Goal: Learn about a topic

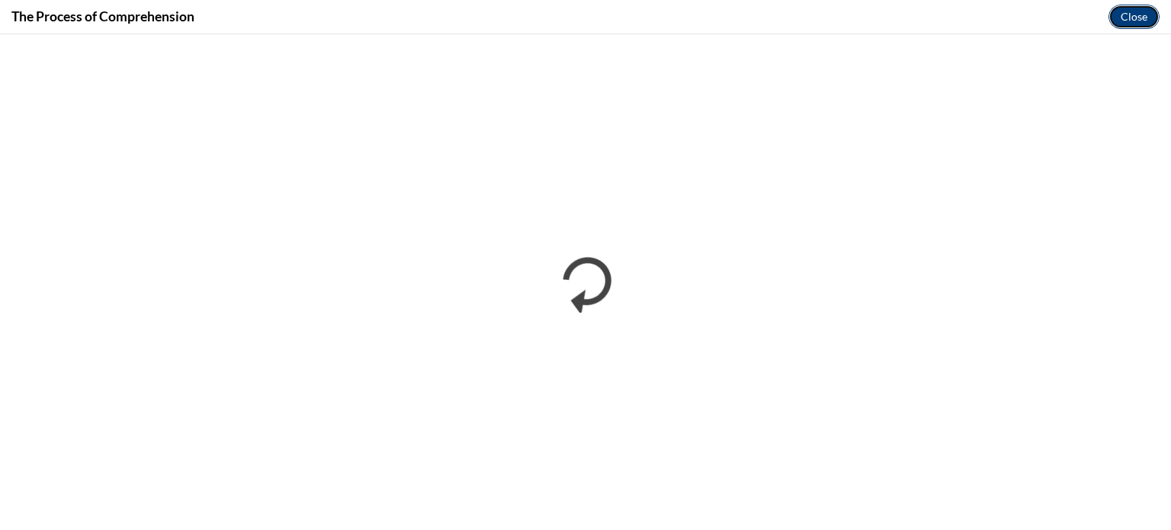
click at [1117, 15] on button "Close" at bounding box center [1134, 17] width 51 height 24
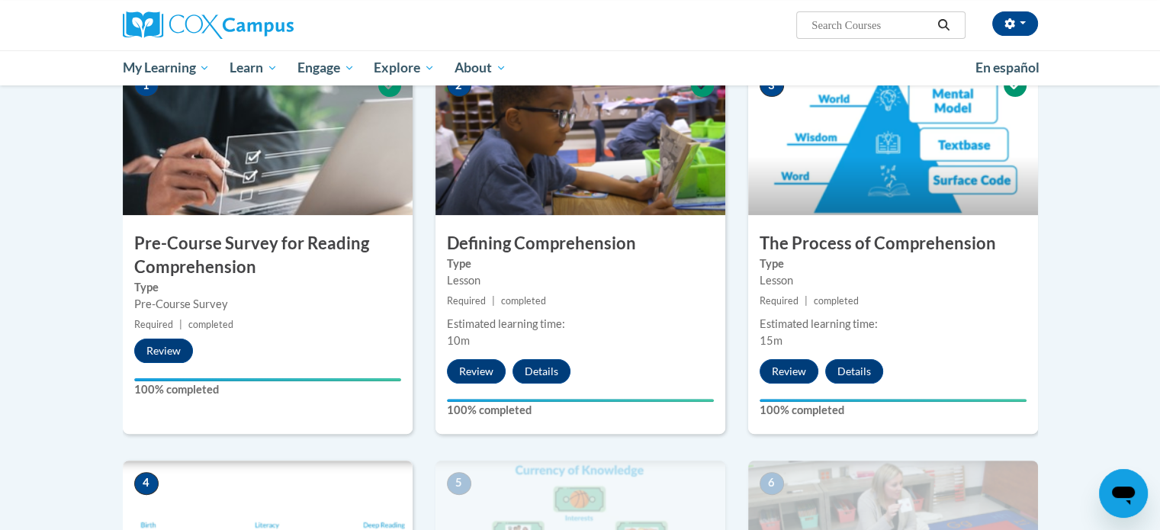
scroll to position [419, 0]
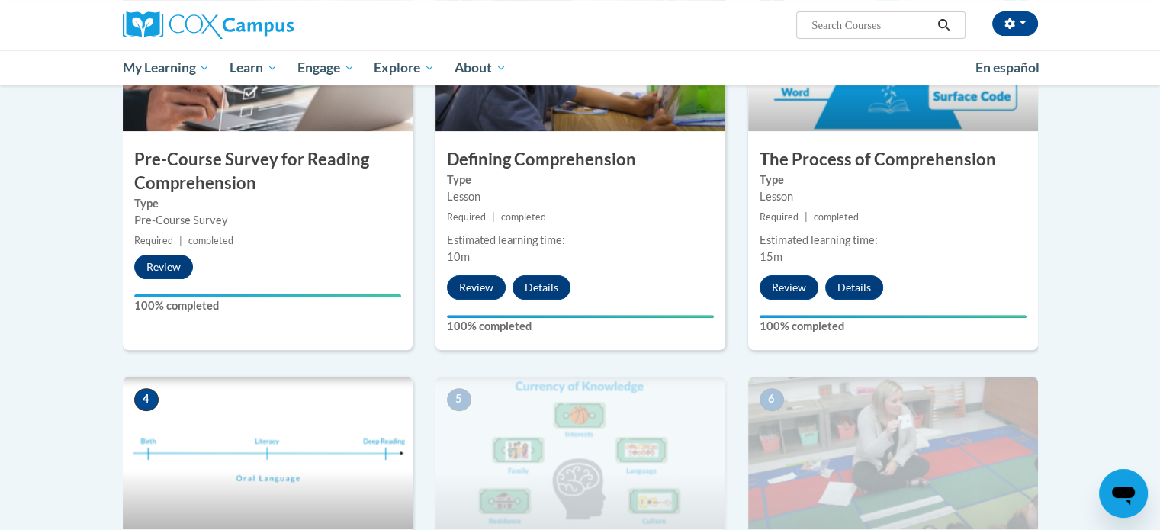
click at [226, 448] on img at bounding box center [268, 453] width 290 height 153
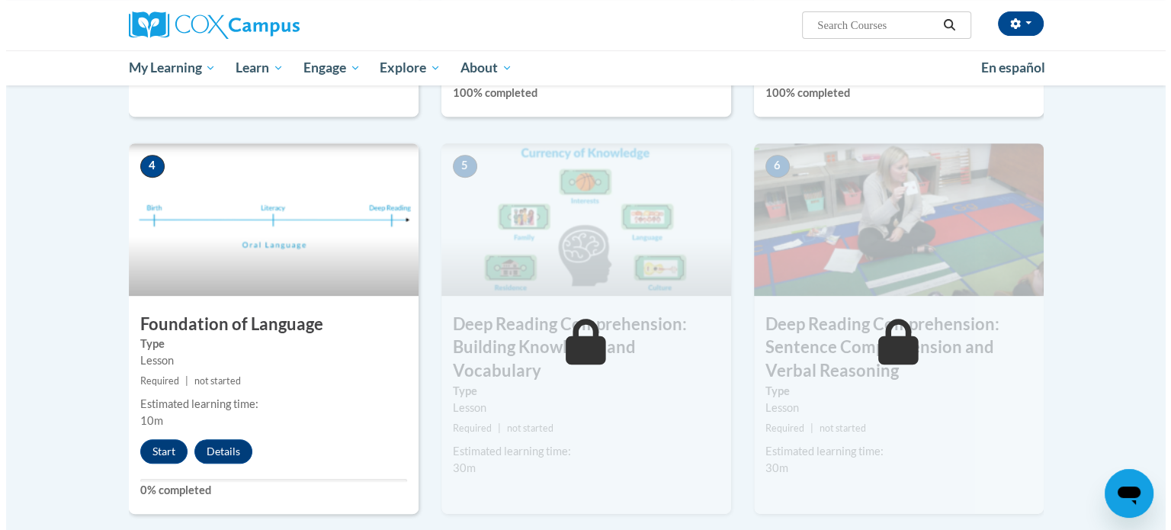
scroll to position [662, 0]
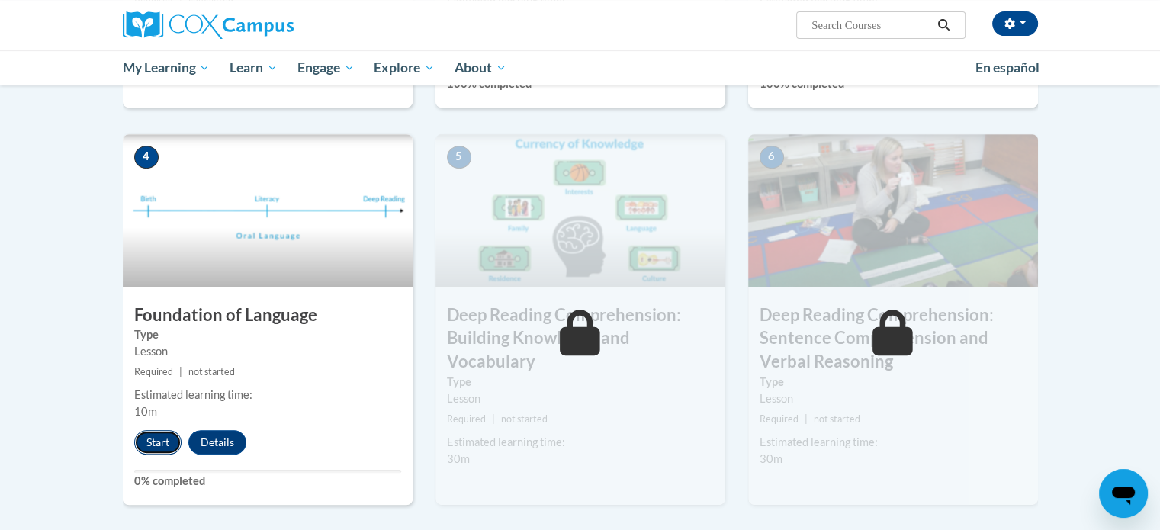
click at [163, 450] on button "Start" at bounding box center [157, 442] width 47 height 24
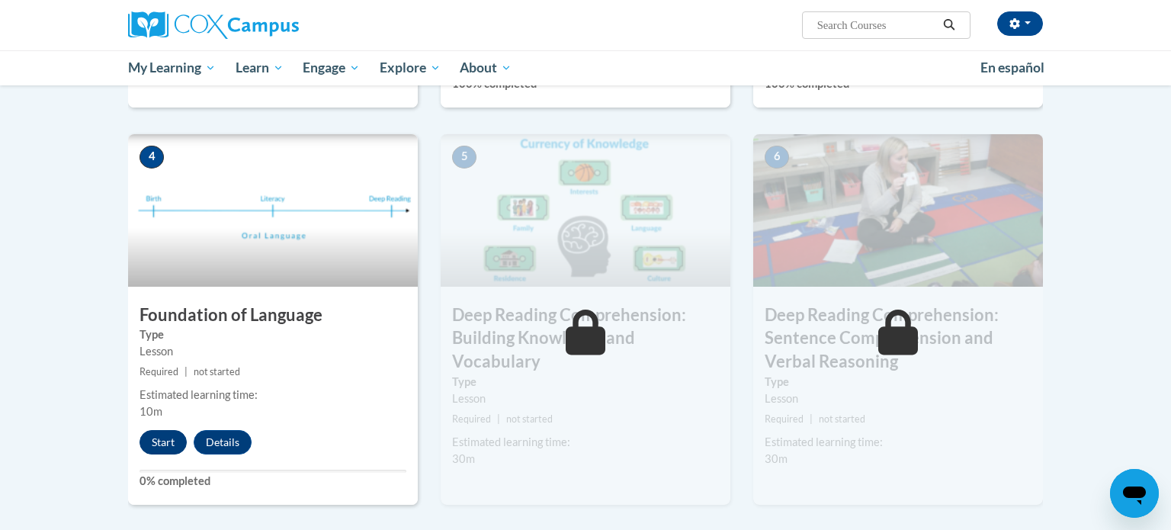
click at [163, 450] on body "[PERSON_NAME] ([GEOGRAPHIC_DATA]/[GEOGRAPHIC_DATA] UTC-05:00) My Profile Inbox …" at bounding box center [585, 480] width 1171 height 2284
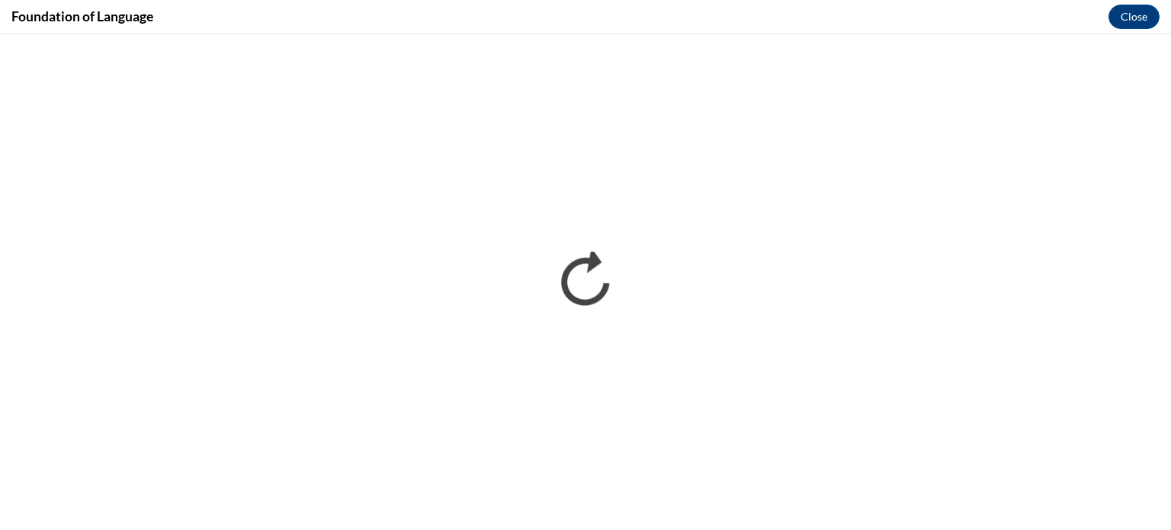
scroll to position [0, 0]
